Goal: Find specific page/section: Find specific page/section

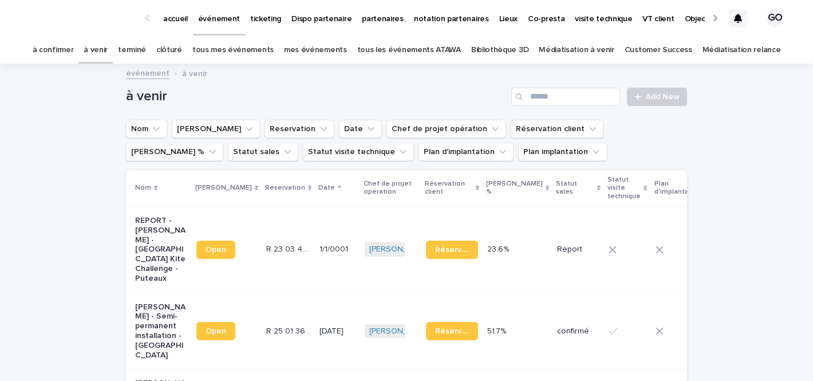
click at [74, 37] on link "à confirmer" at bounding box center [53, 50] width 41 height 27
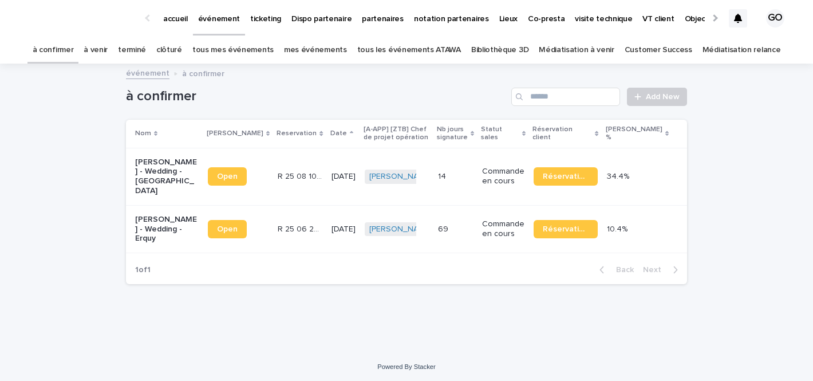
click at [169, 171] on p "[PERSON_NAME] - Wedding - [GEOGRAPHIC_DATA]" at bounding box center [167, 176] width 64 height 38
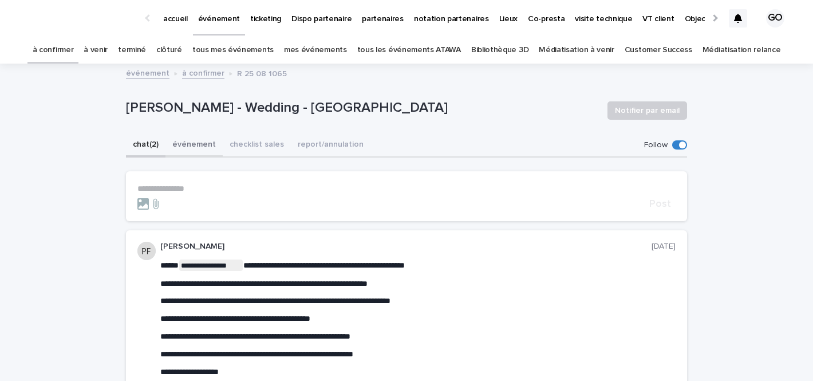
click at [193, 142] on button "événement" at bounding box center [193, 145] width 57 height 24
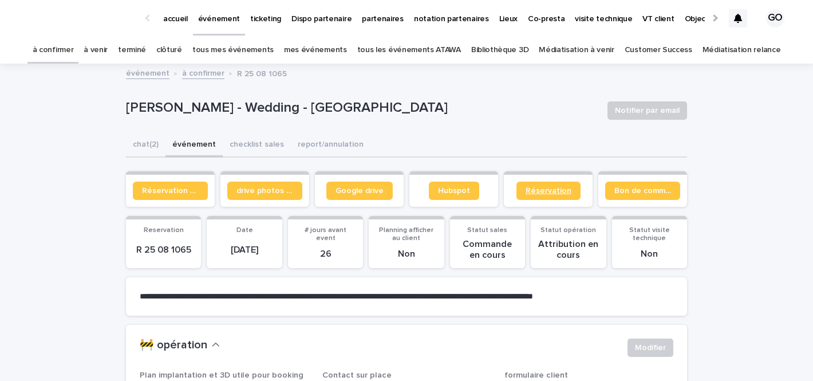
click at [538, 193] on span "Réservation" at bounding box center [548, 191] width 46 height 8
click at [108, 51] on link "à venir" at bounding box center [96, 50] width 24 height 27
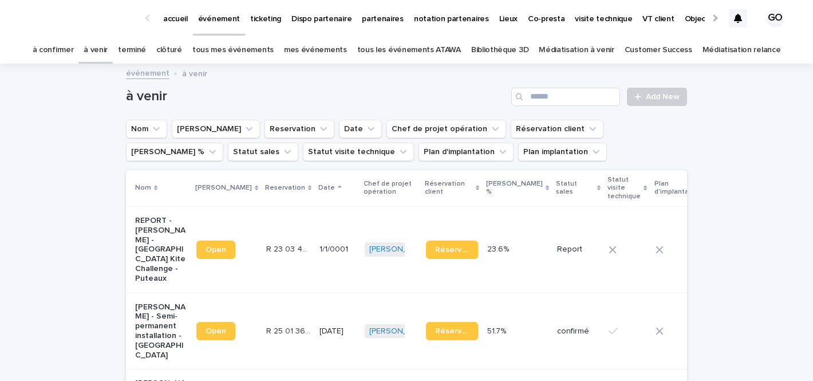
click at [431, 59] on link "tous les événements ATAWA" at bounding box center [409, 50] width 104 height 27
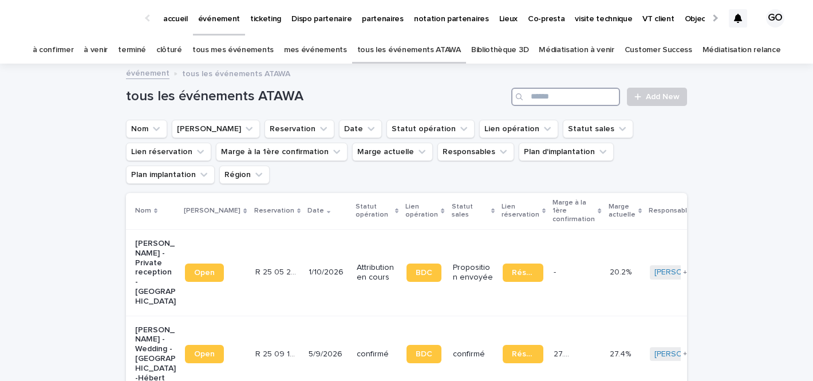
click at [571, 92] on input "Search" at bounding box center [565, 97] width 109 height 18
type input "******"
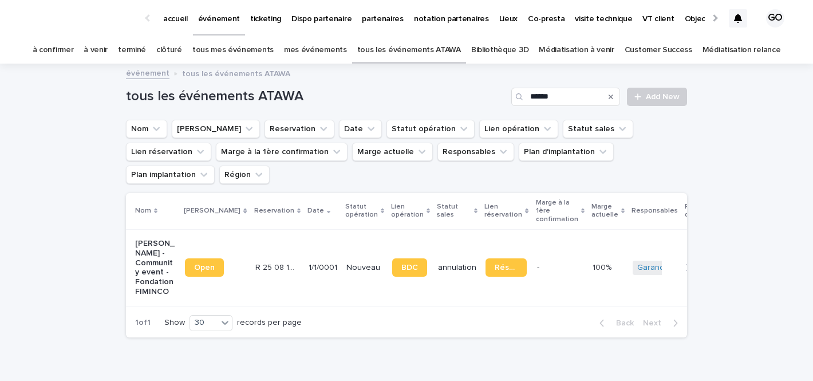
click at [153, 239] on p "[PERSON_NAME] - Community event - Fondation FIMINCO" at bounding box center [155, 268] width 41 height 58
